Goal: Task Accomplishment & Management: Use online tool/utility

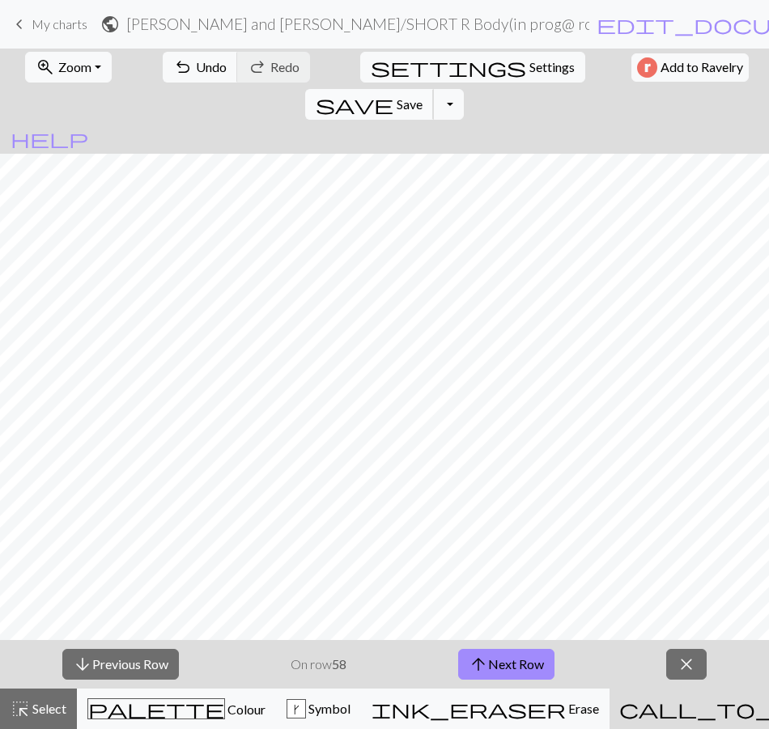
click at [434, 89] on button "save Save Save" at bounding box center [369, 104] width 129 height 31
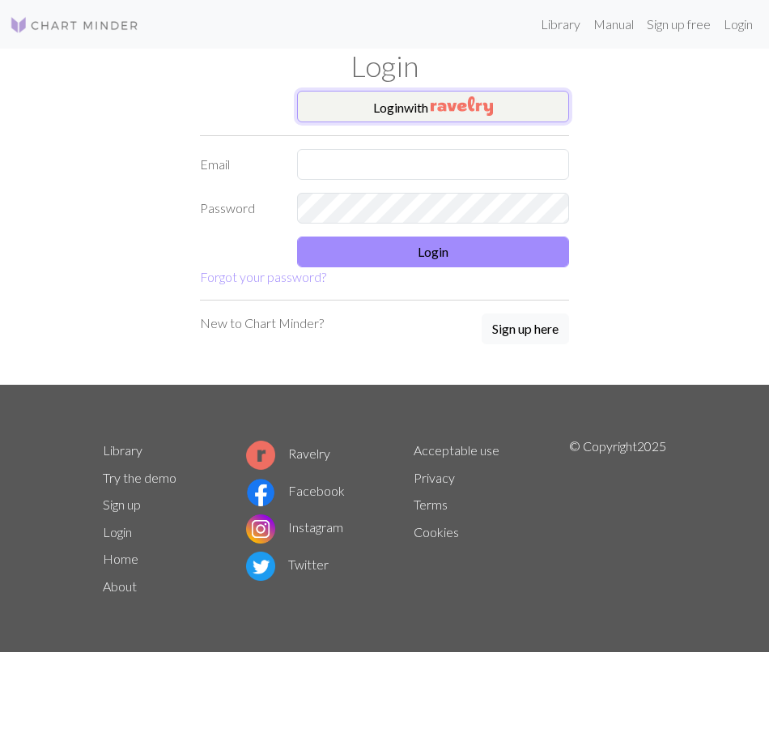
click at [457, 99] on img "button" at bounding box center [462, 105] width 62 height 19
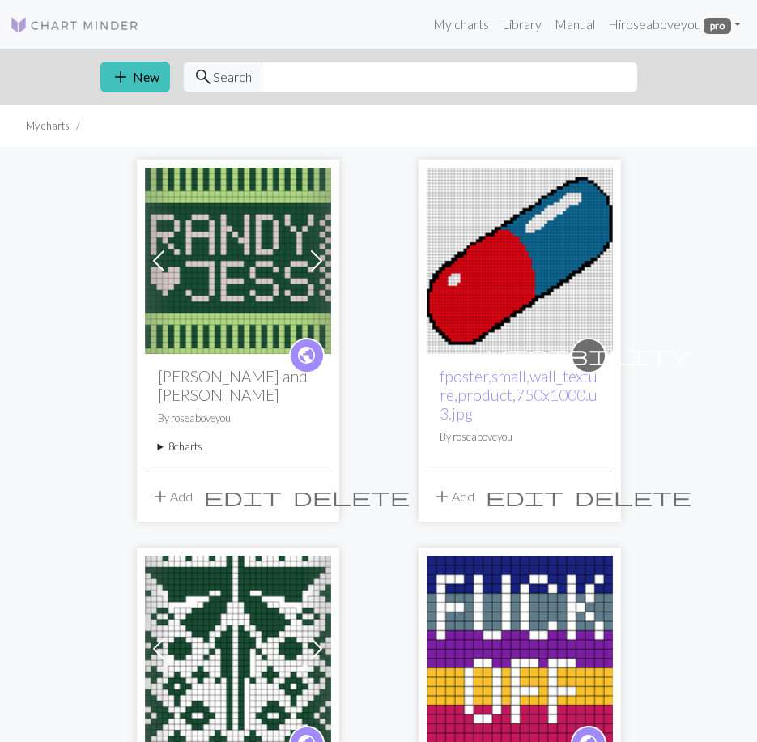
click at [175, 439] on summary "8 charts" at bounding box center [238, 446] width 160 height 15
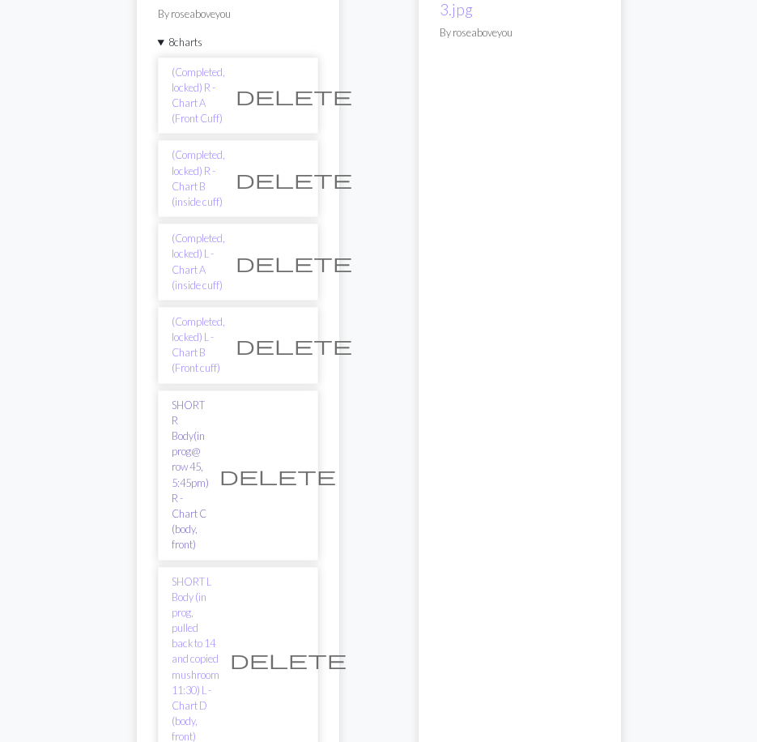
scroll to position [405, 0]
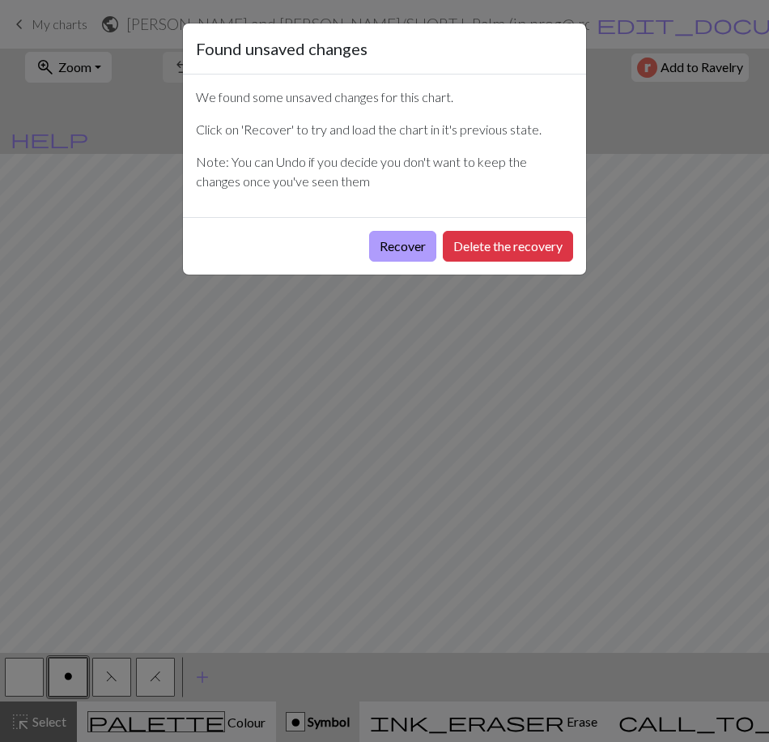
click at [397, 240] on button "Recover" at bounding box center [402, 246] width 67 height 31
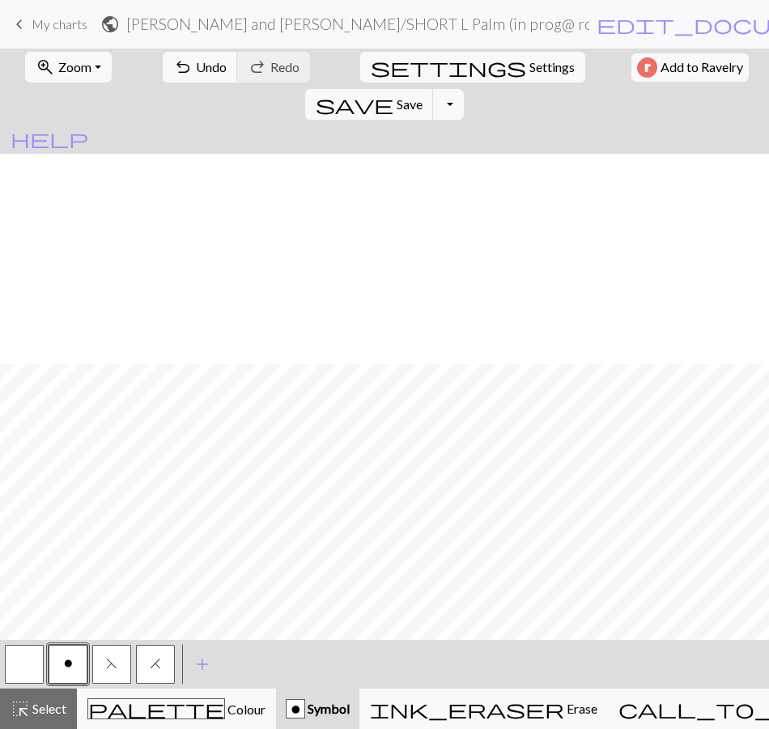
scroll to position [615, 0]
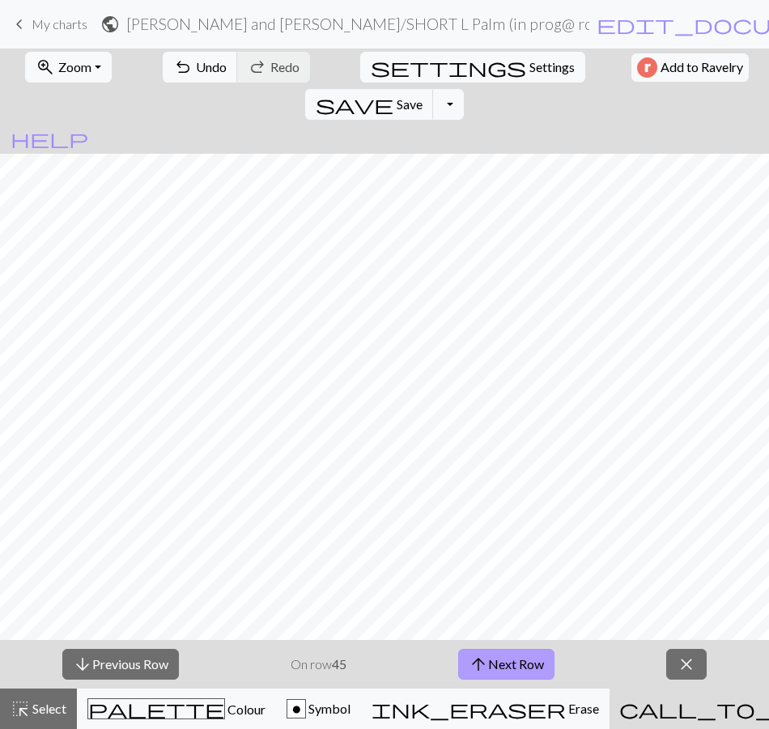
click at [498, 665] on button "arrow_upward Next Row" at bounding box center [506, 664] width 96 height 31
click at [96, 673] on button "arrow_downward Previous Row" at bounding box center [120, 664] width 117 height 31
click at [90, 666] on span "arrow_downward" at bounding box center [82, 664] width 19 height 23
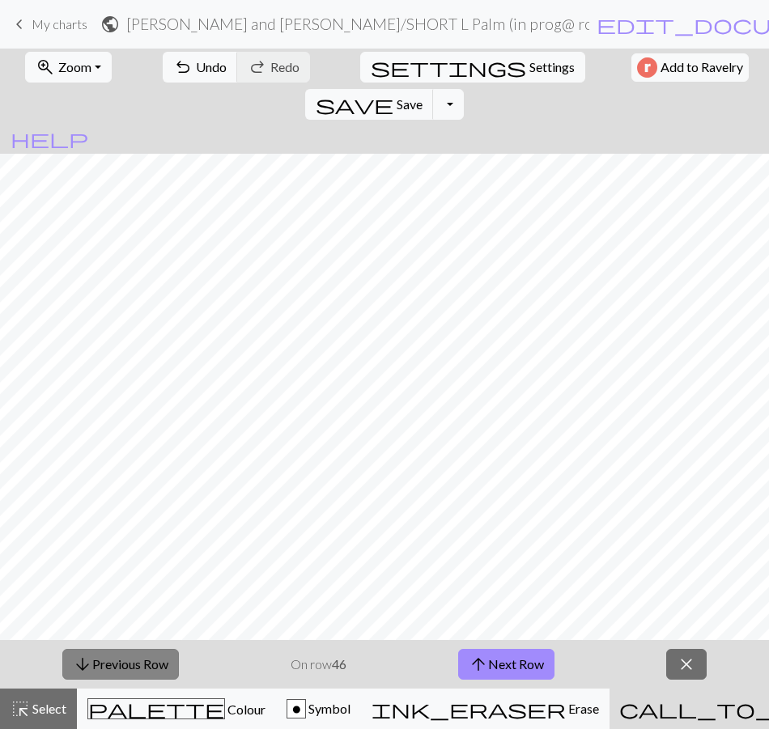
click at [90, 666] on span "arrow_downward" at bounding box center [82, 664] width 19 height 23
click at [91, 666] on span "arrow_downward" at bounding box center [82, 664] width 19 height 23
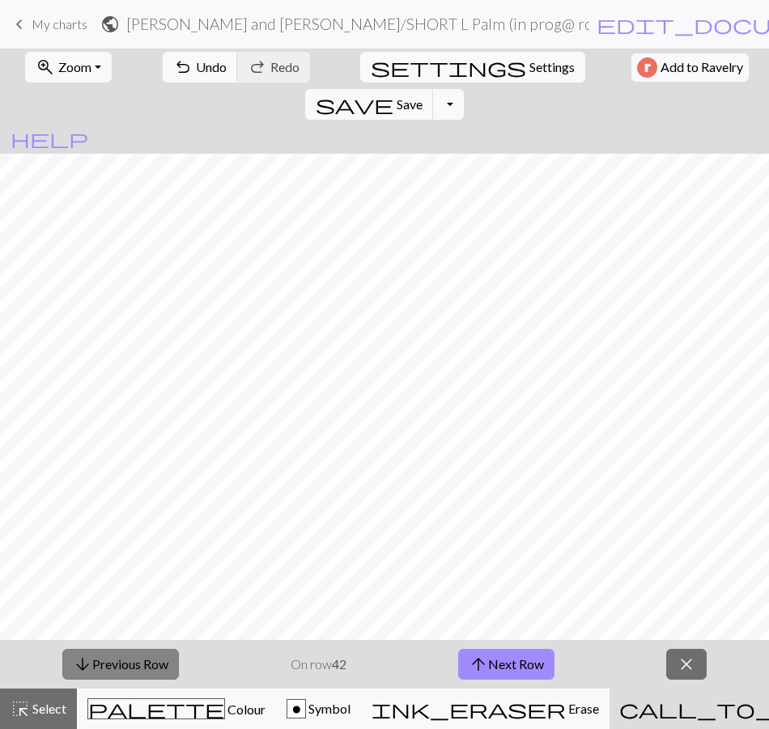
click at [91, 666] on button "arrow_downward Previous Row" at bounding box center [120, 664] width 117 height 31
click at [92, 669] on button "arrow_downward Previous Row" at bounding box center [120, 664] width 117 height 31
click at [87, 670] on span "arrow_downward" at bounding box center [82, 664] width 19 height 23
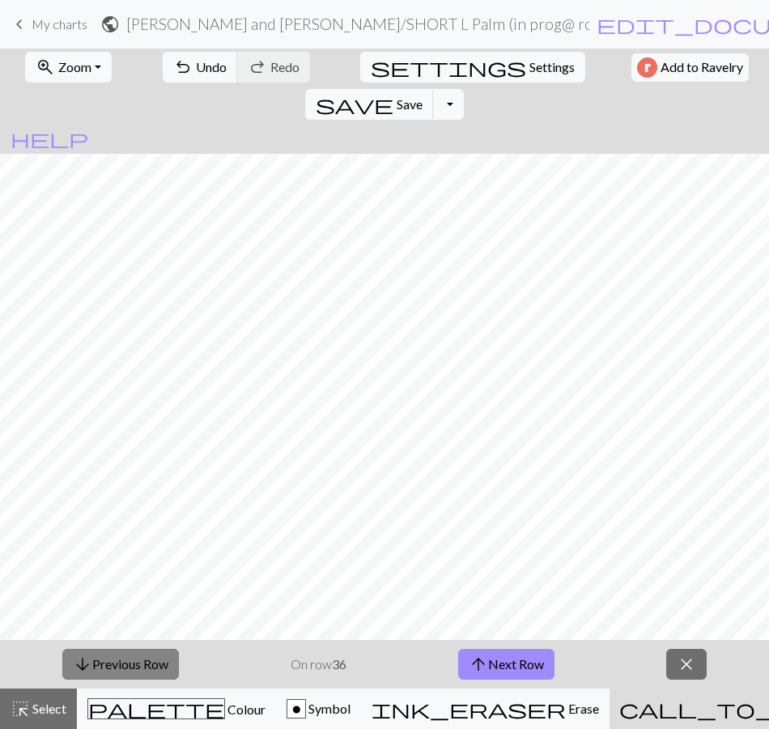
click at [87, 670] on span "arrow_downward" at bounding box center [82, 664] width 19 height 23
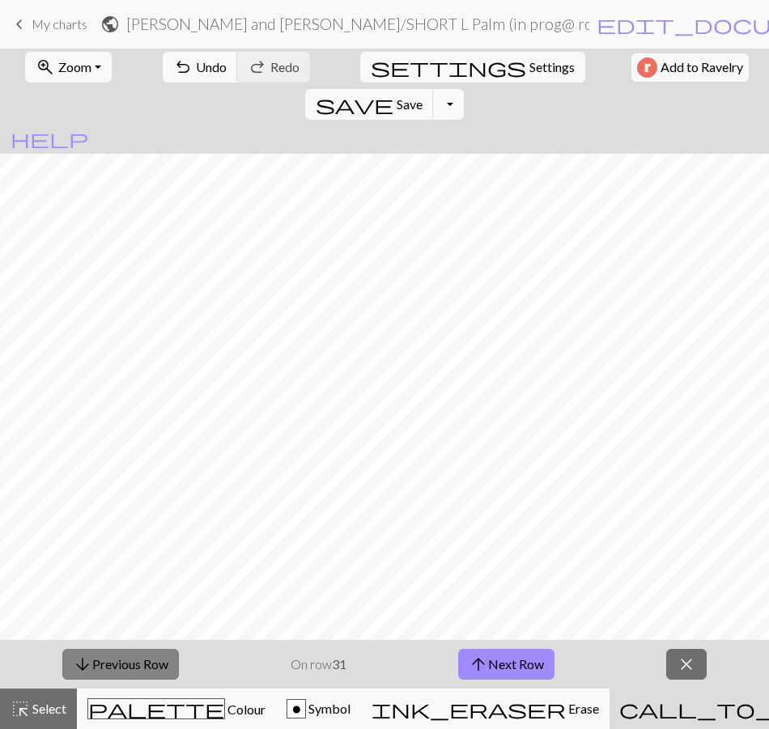
click at [87, 671] on span "arrow_downward" at bounding box center [82, 664] width 19 height 23
click at [86, 671] on span "arrow_downward" at bounding box center [82, 664] width 19 height 23
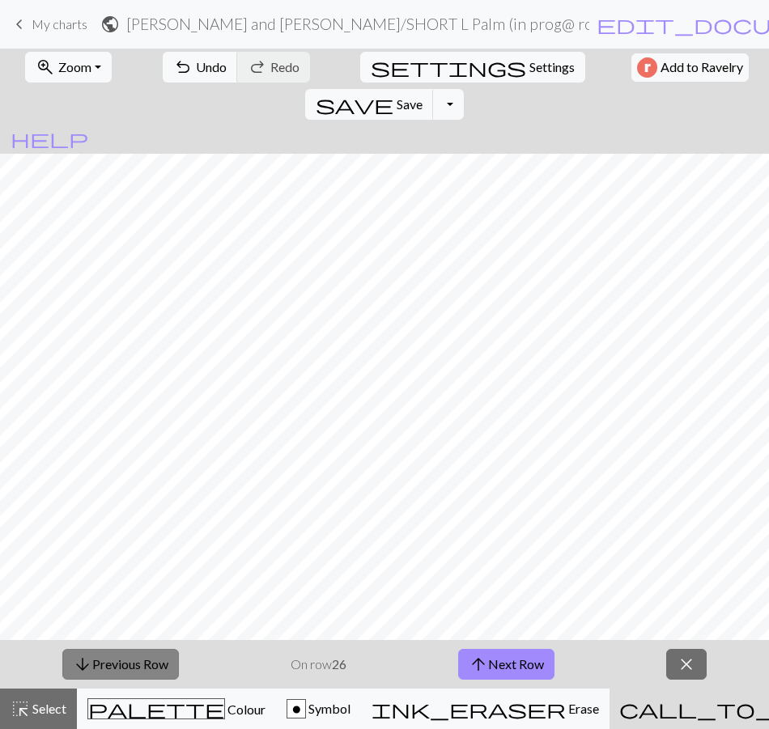
click at [84, 671] on span "arrow_downward" at bounding box center [82, 664] width 19 height 23
click at [82, 670] on span "arrow_downward" at bounding box center [82, 664] width 19 height 23
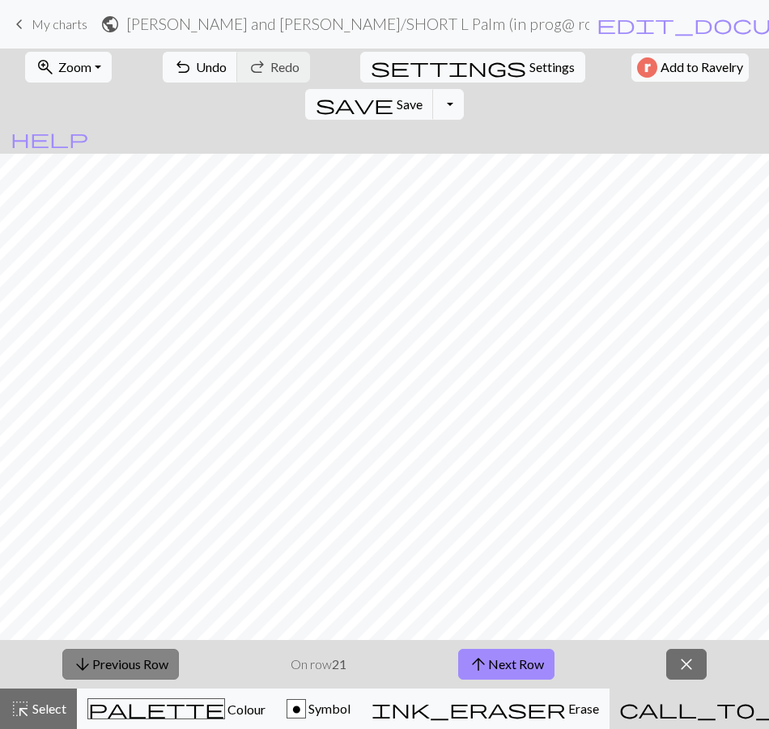
click at [81, 669] on span "arrow_downward" at bounding box center [82, 664] width 19 height 23
click at [83, 670] on span "arrow_downward" at bounding box center [82, 664] width 19 height 23
click at [83, 674] on span "arrow_downward" at bounding box center [82, 664] width 19 height 23
click at [80, 678] on button "arrow_downward Previous Row" at bounding box center [120, 664] width 117 height 31
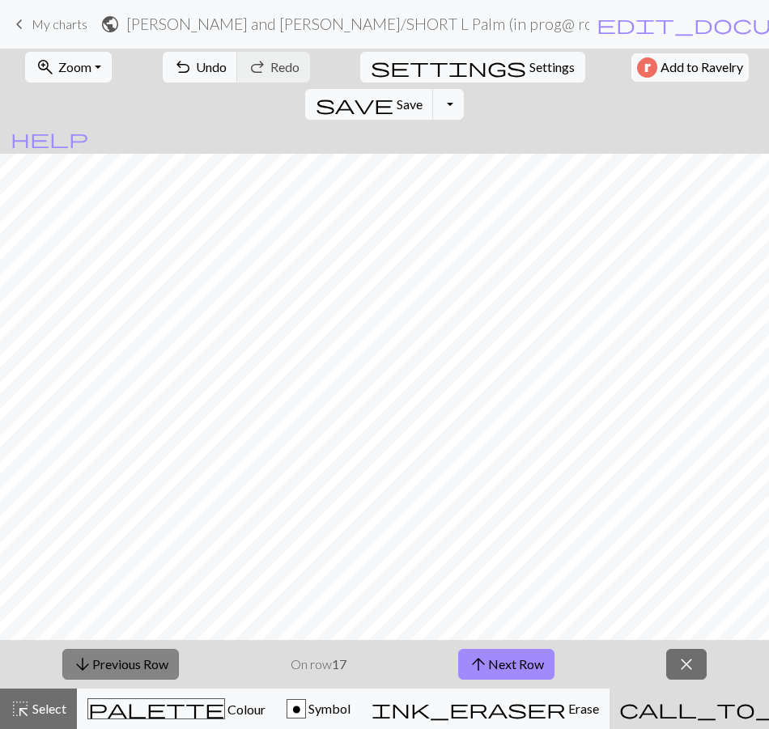
click at [80, 678] on button "arrow_downward Previous Row" at bounding box center [120, 664] width 117 height 31
click at [423, 96] on span "Save" at bounding box center [410, 103] width 26 height 15
click at [39, 25] on span "My charts" at bounding box center [60, 23] width 56 height 15
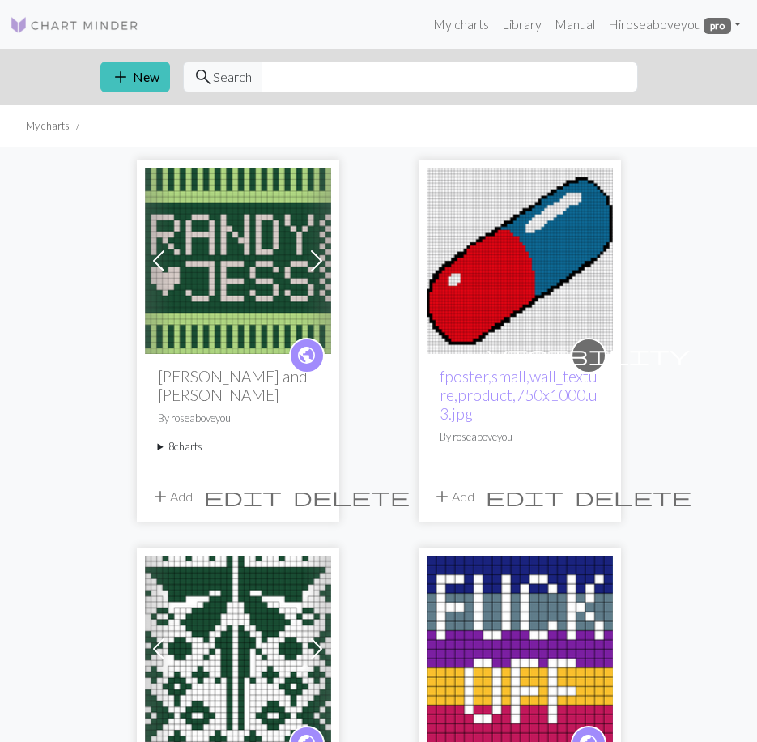
click at [177, 439] on summary "8 charts" at bounding box center [238, 446] width 160 height 15
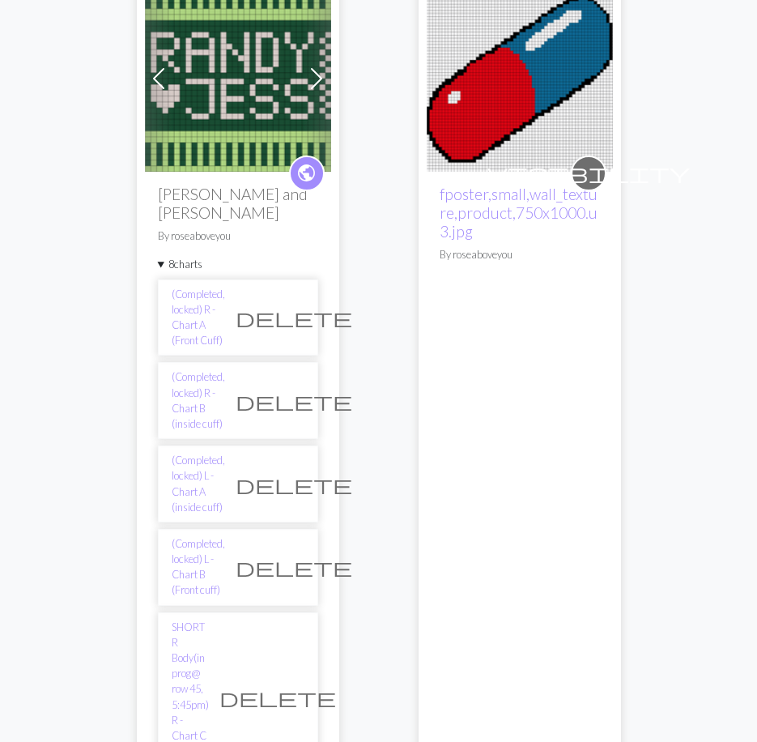
scroll to position [324, 0]
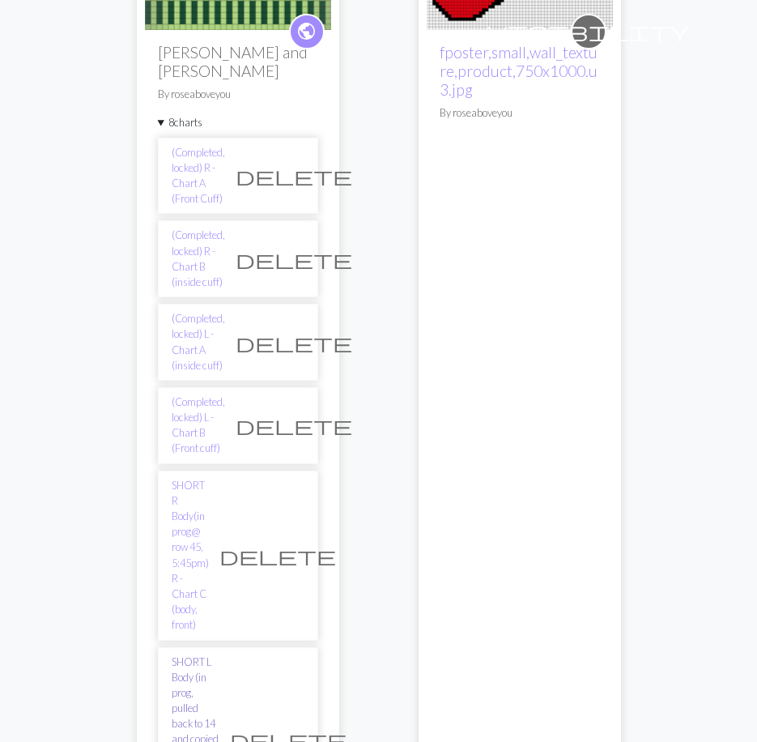
click at [219, 654] on link "SHORT L Body (in prog, pulled back to 14 and copied mushroom 11:30) L - Chart D…" at bounding box center [196, 739] width 48 height 171
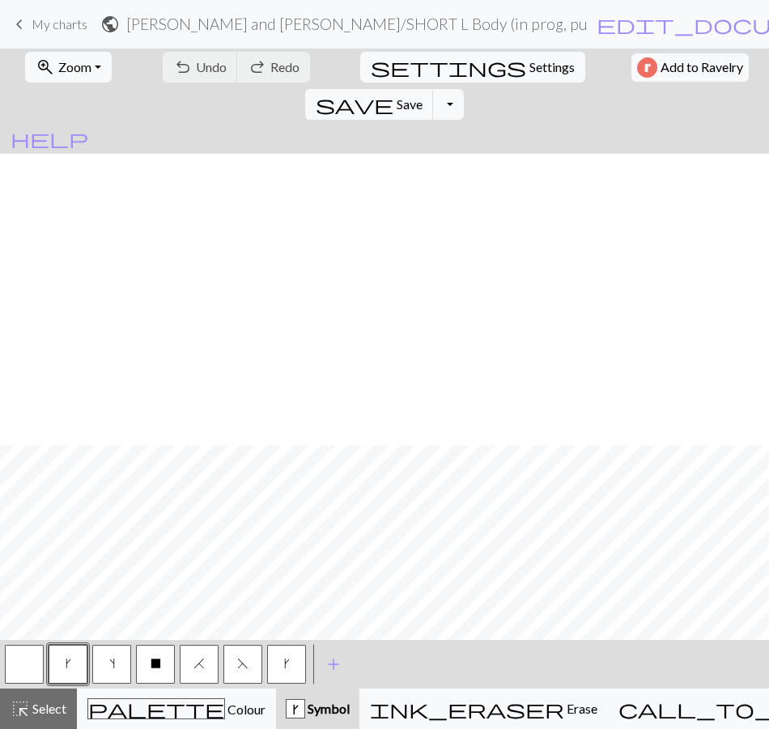
scroll to position [615, 0]
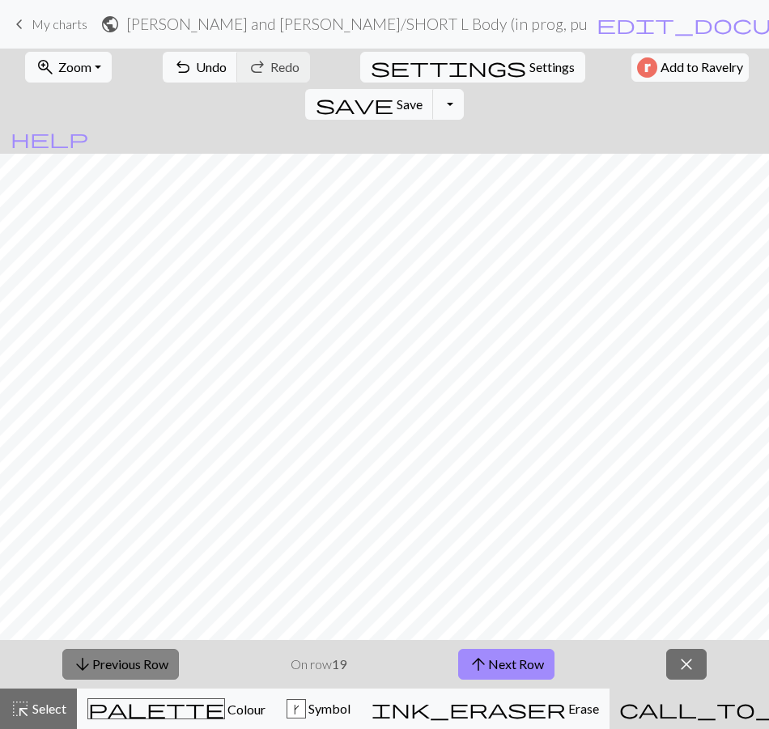
click at [128, 660] on button "arrow_downward Previous Row" at bounding box center [120, 664] width 117 height 31
